Goal: Information Seeking & Learning: Learn about a topic

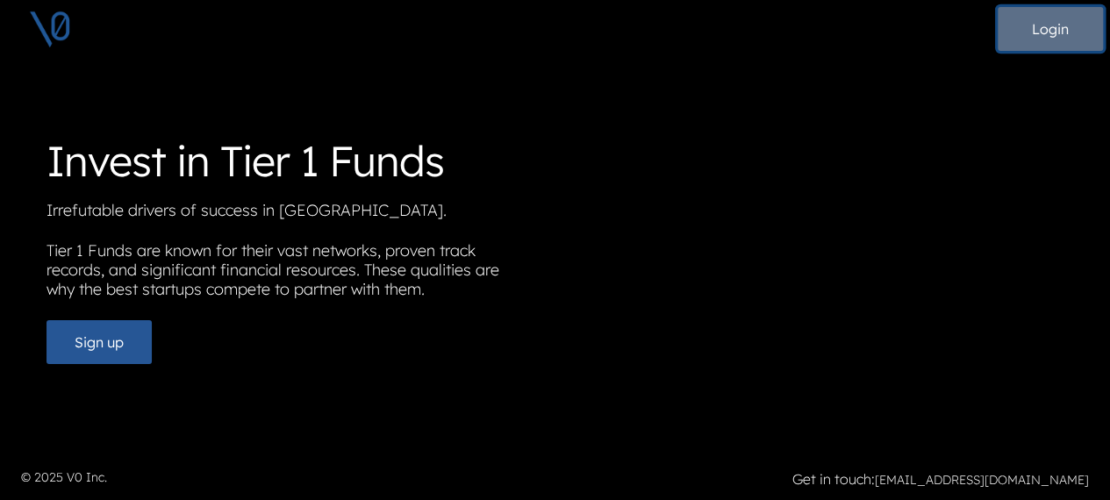
click at [1017, 27] on button "Login" at bounding box center [1049, 29] width 105 height 44
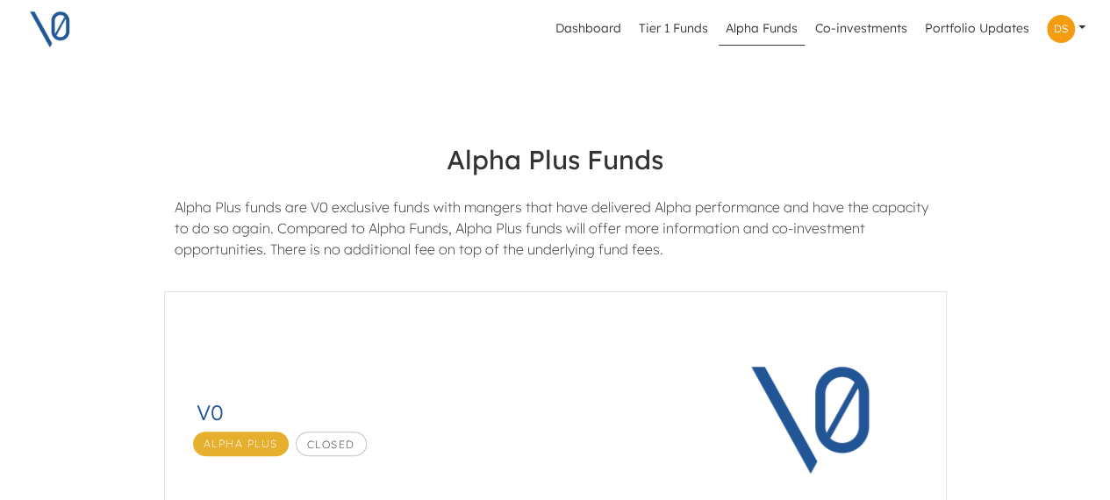
click at [1099, 24] on ul "Profile Privacy Policy Terms of Service Log out" at bounding box center [1071, 29] width 70 height 42
click at [1068, 27] on img at bounding box center [1060, 29] width 28 height 28
click at [962, 74] on button "Profile" at bounding box center [1032, 74] width 247 height 28
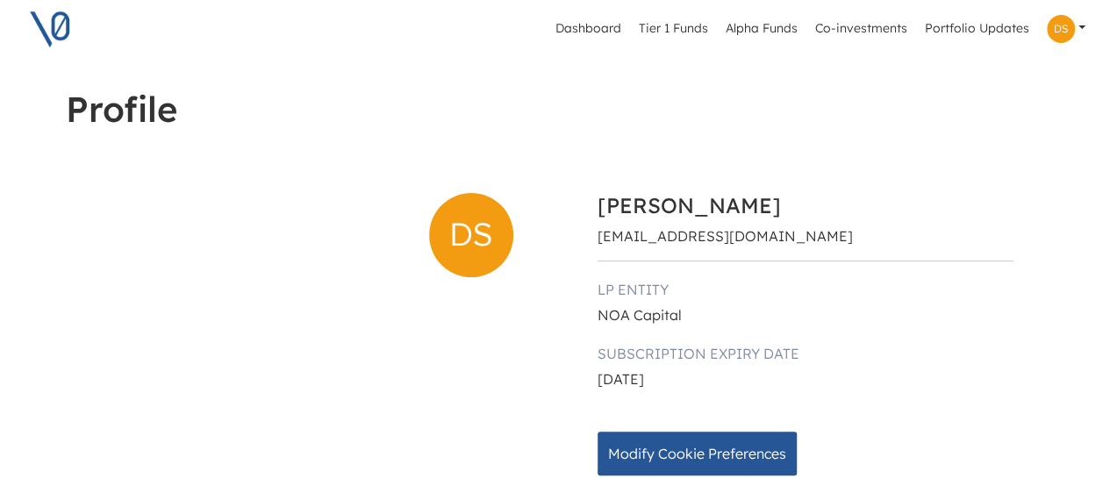
click at [1086, 32] on link at bounding box center [1065, 29] width 53 height 42
click at [995, 32] on link "Portfolio Updates" at bounding box center [976, 28] width 118 height 33
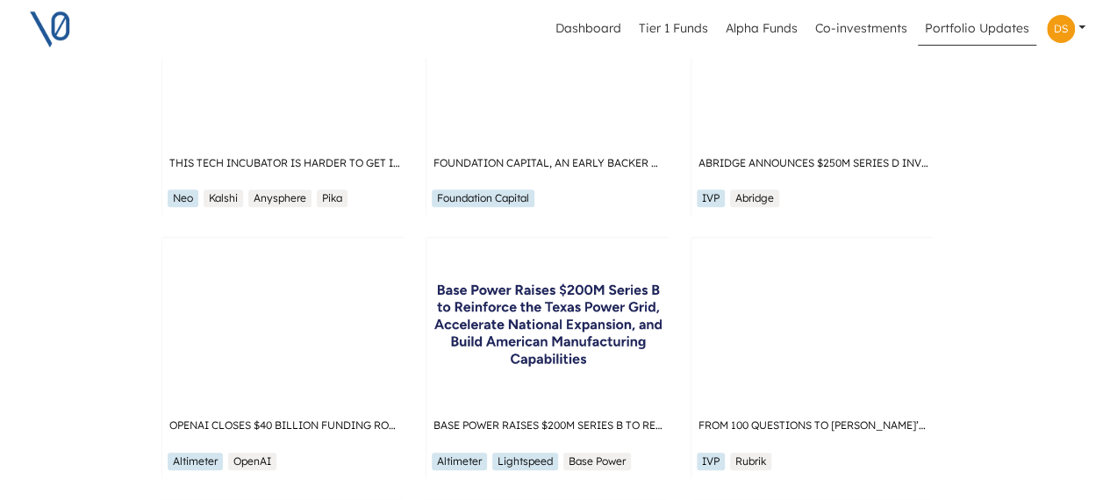
scroll to position [0, 7]
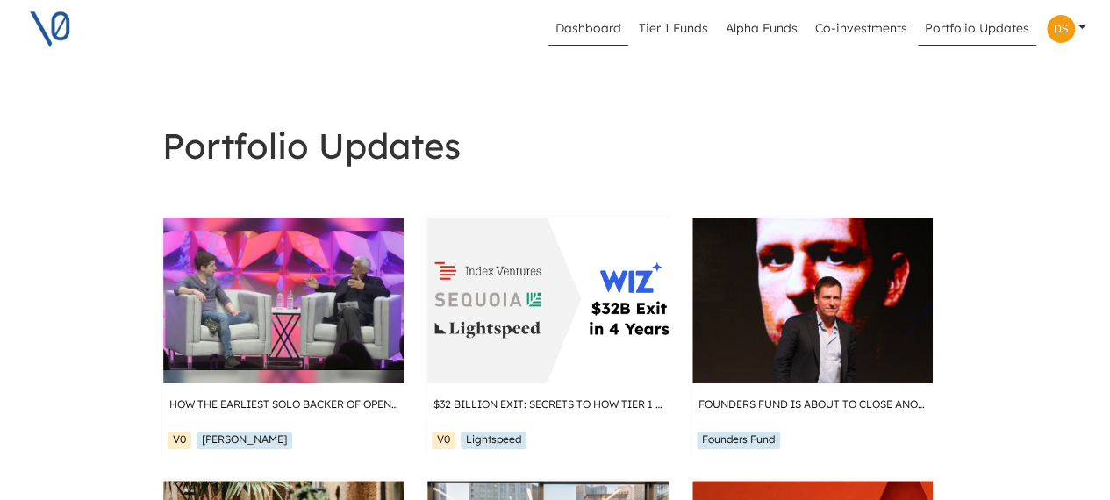
click at [569, 24] on link "Dashboard" at bounding box center [588, 28] width 80 height 33
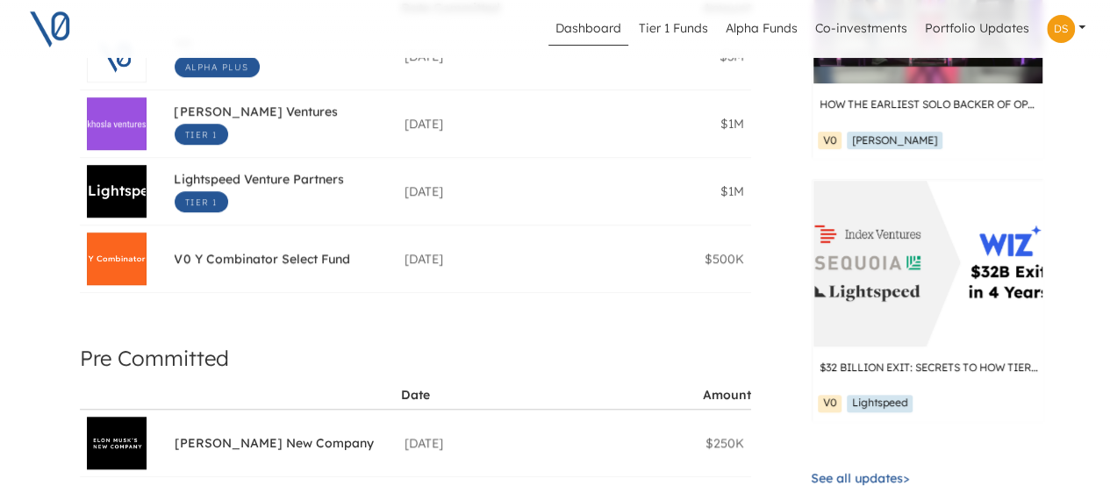
scroll to position [545, 0]
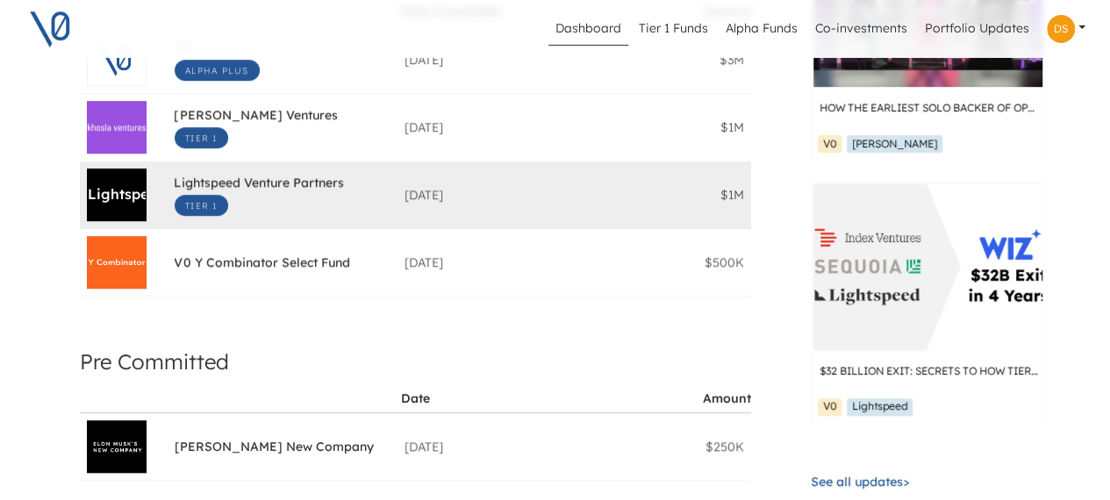
click at [376, 191] on div "Lightspeed Venture Partners Tier 1 Date Committed: [DATE] $1M" at bounding box center [283, 195] width 217 height 56
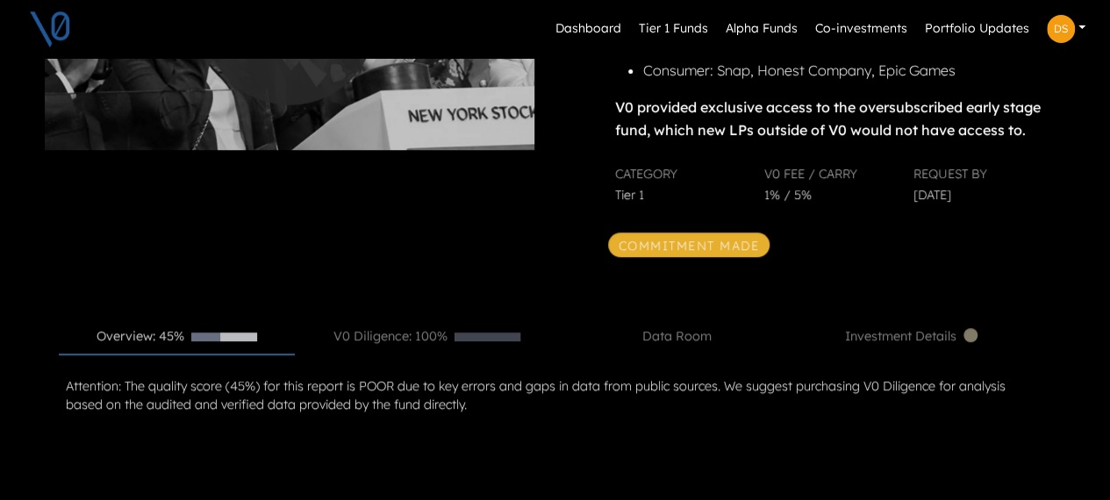
scroll to position [371, 24]
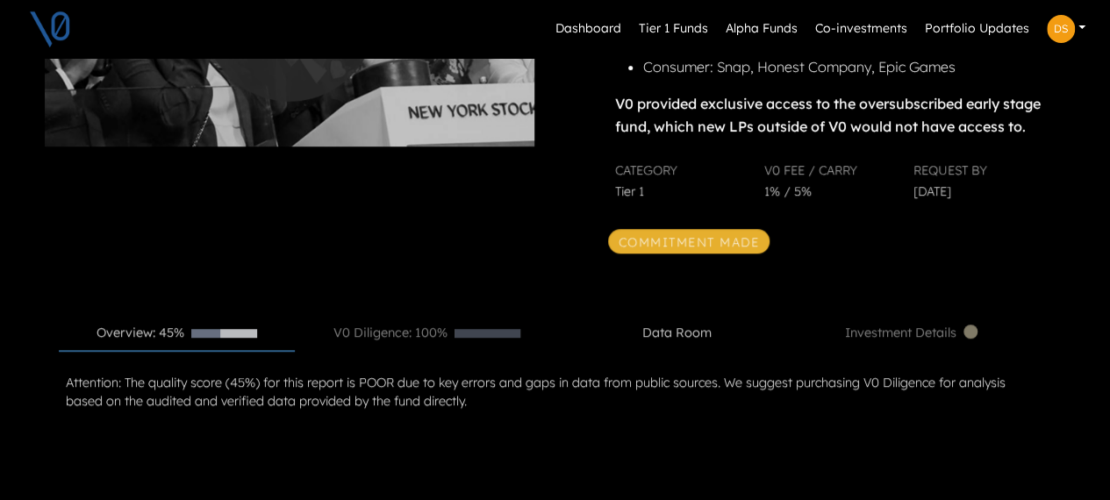
click at [705, 350] on link "Data Room" at bounding box center [677, 333] width 236 height 33
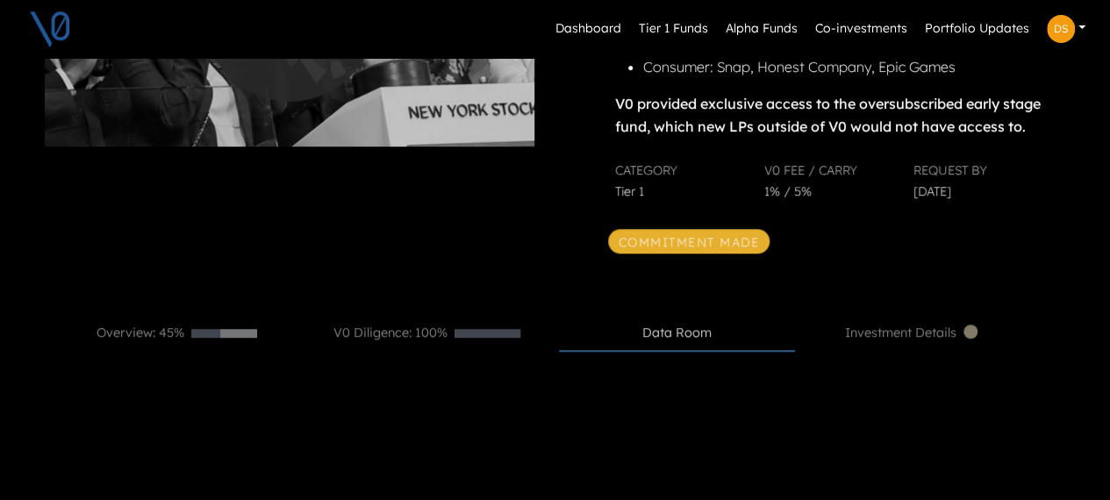
scroll to position [449, 24]
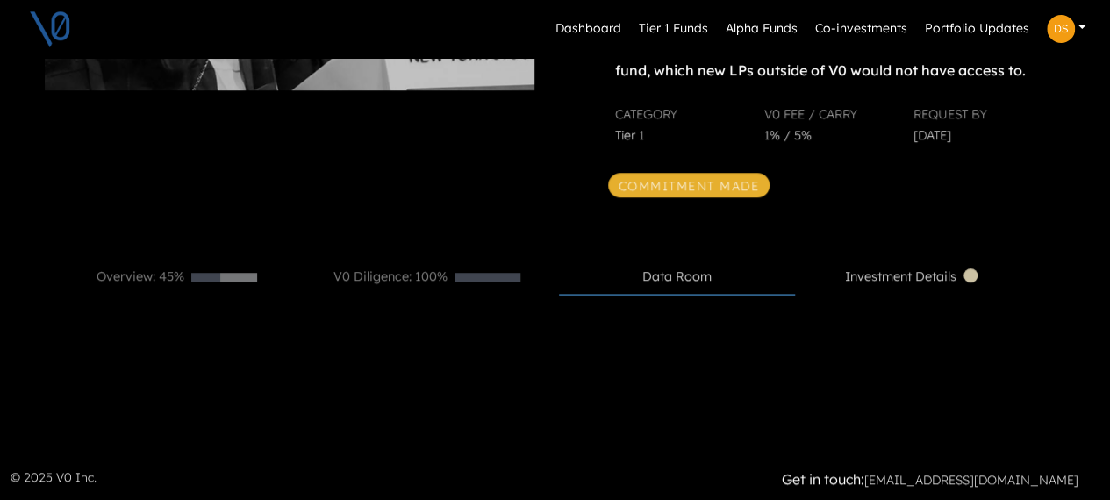
click at [901, 275] on span "Investment Details" at bounding box center [913, 277] width 136 height 19
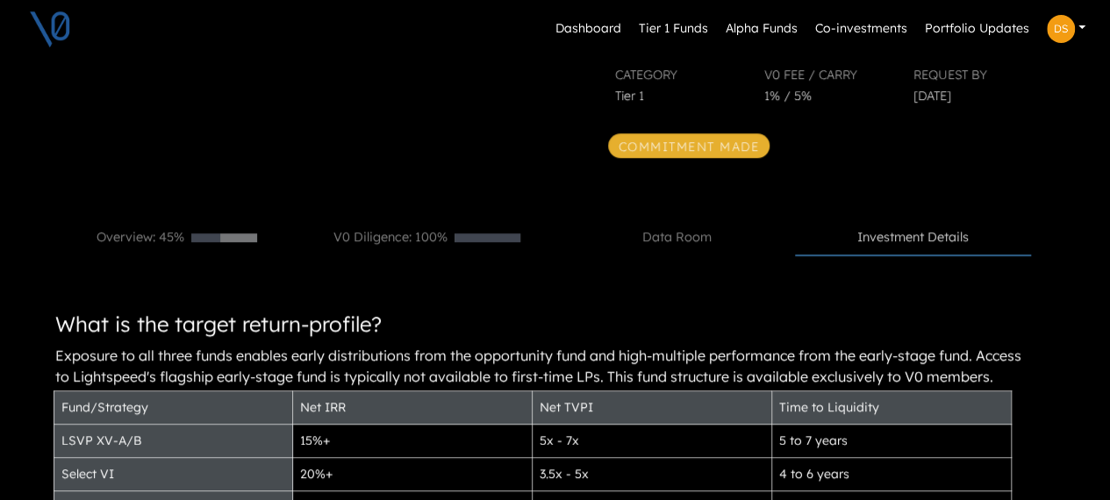
scroll to position [377, 24]
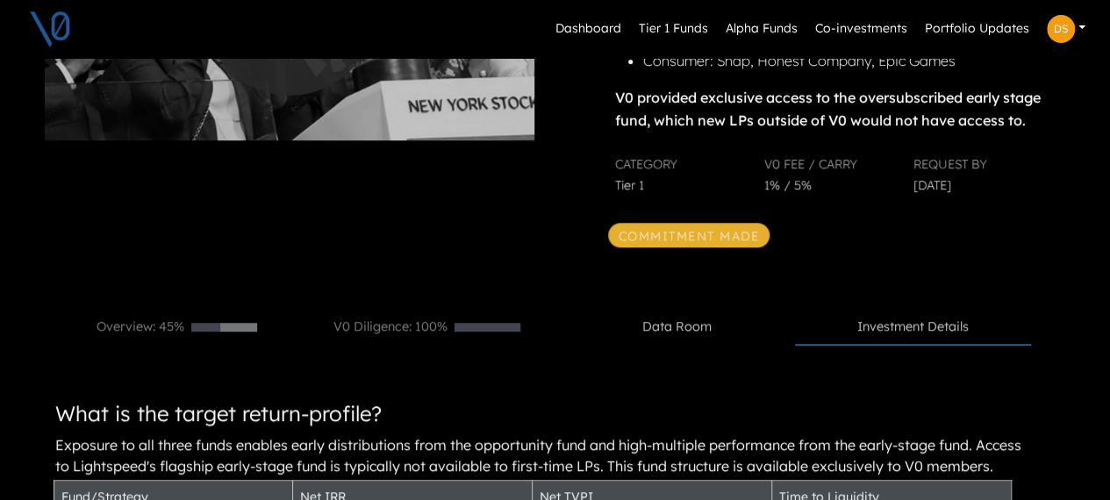
click at [683, 344] on link "Data Room" at bounding box center [677, 327] width 236 height 33
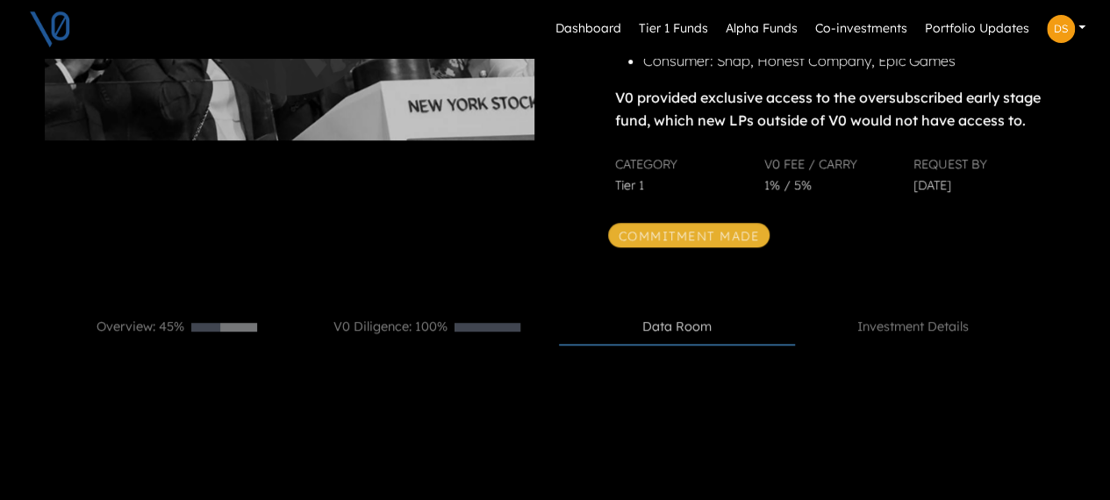
scroll to position [0, 24]
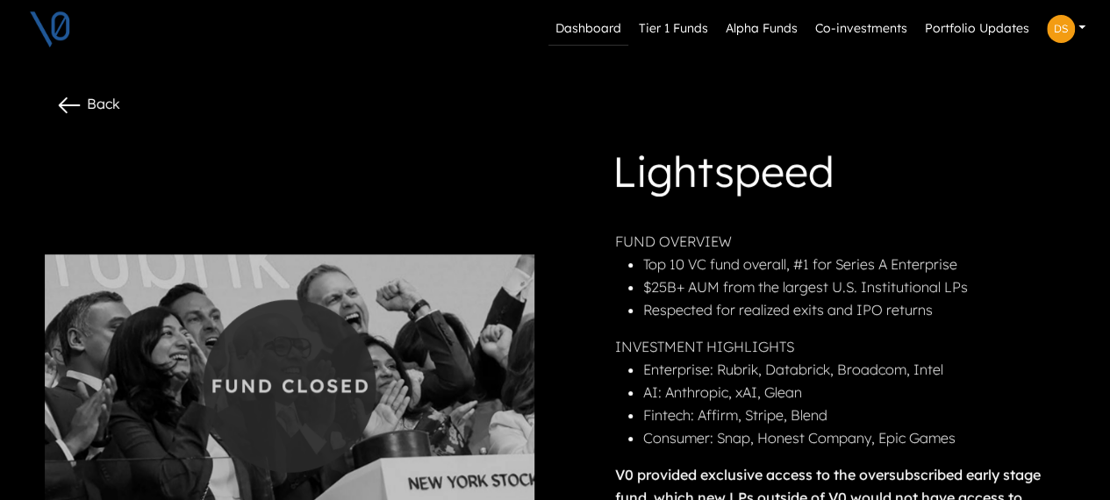
click at [583, 39] on link "Dashboard" at bounding box center [588, 28] width 80 height 33
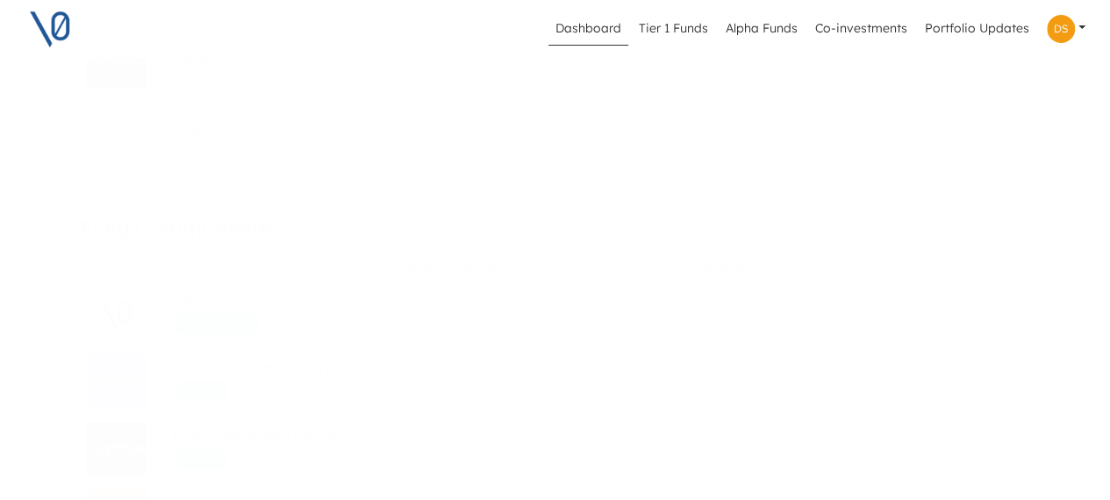
scroll to position [290, 0]
